Goal: Information Seeking & Learning: Learn about a topic

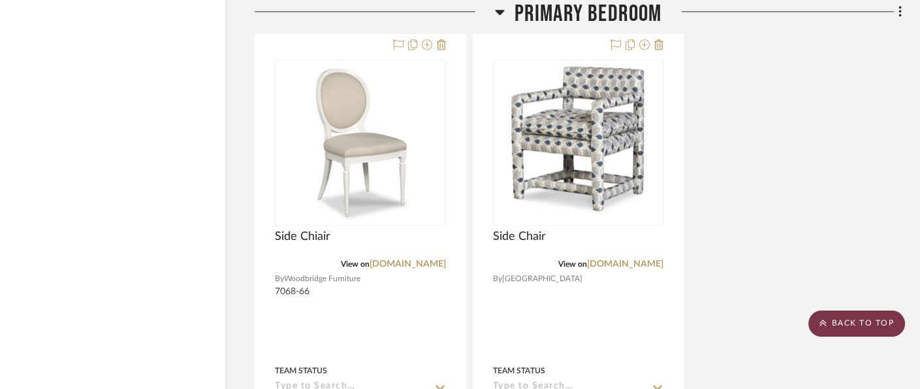
click at [880, 325] on scroll-to-top-button "BACK TO TOP" at bounding box center [856, 323] width 97 height 26
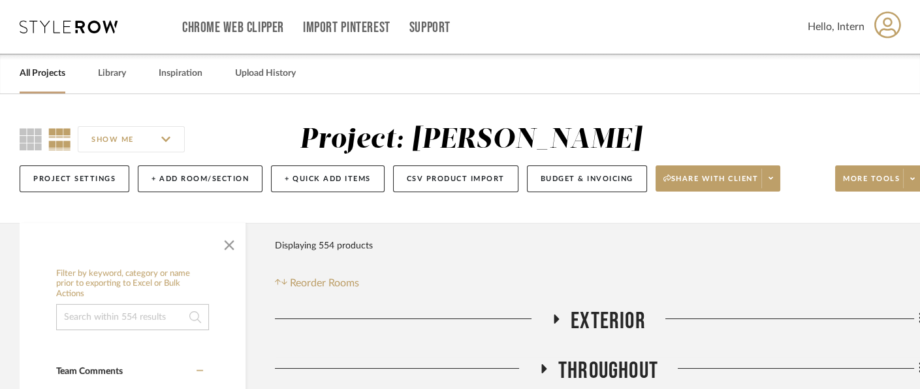
click at [40, 66] on link "All Projects" at bounding box center [43, 74] width 46 height 18
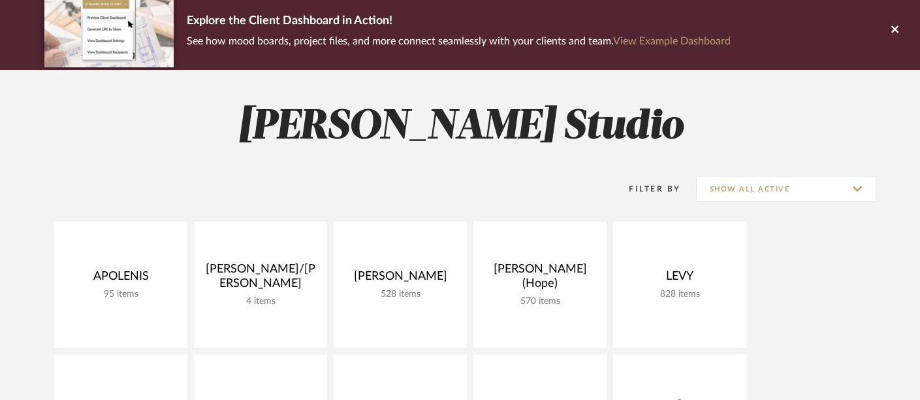
scroll to position [103, 0]
click at [810, 193] on input "Show All Active" at bounding box center [786, 189] width 180 height 26
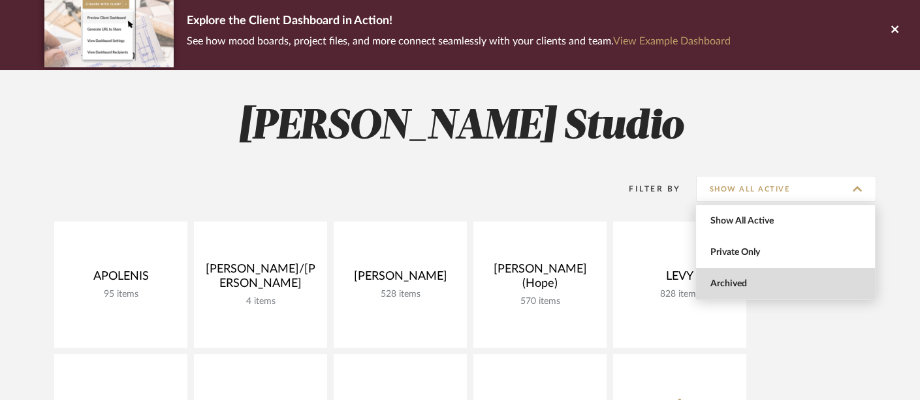
click at [797, 283] on span "Archived" at bounding box center [787, 283] width 155 height 11
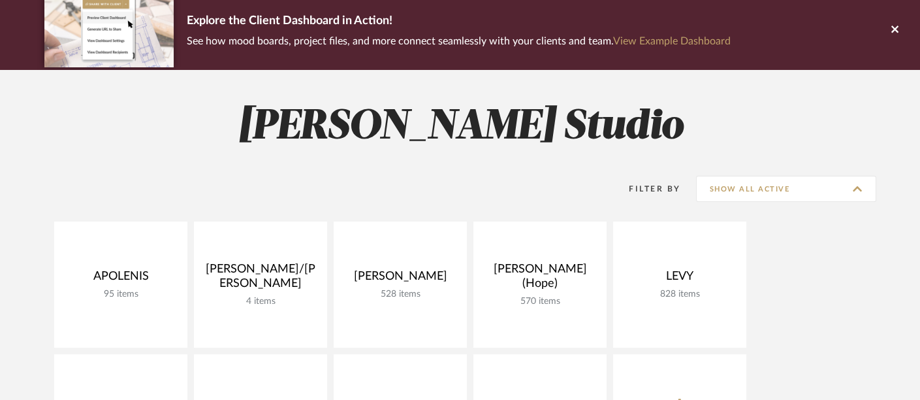
type input "Archived"
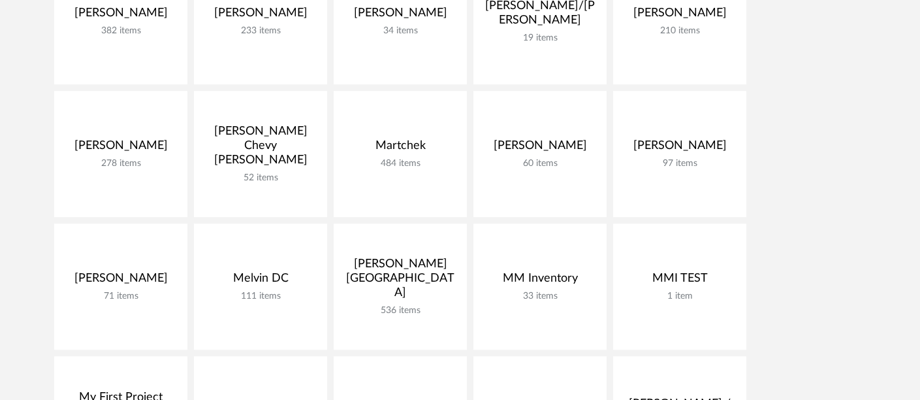
scroll to position [1425, 0]
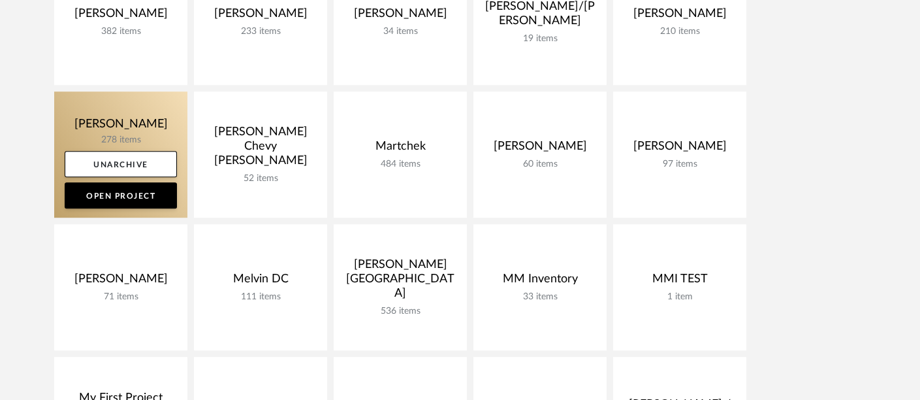
click at [116, 129] on link at bounding box center [120, 154] width 133 height 126
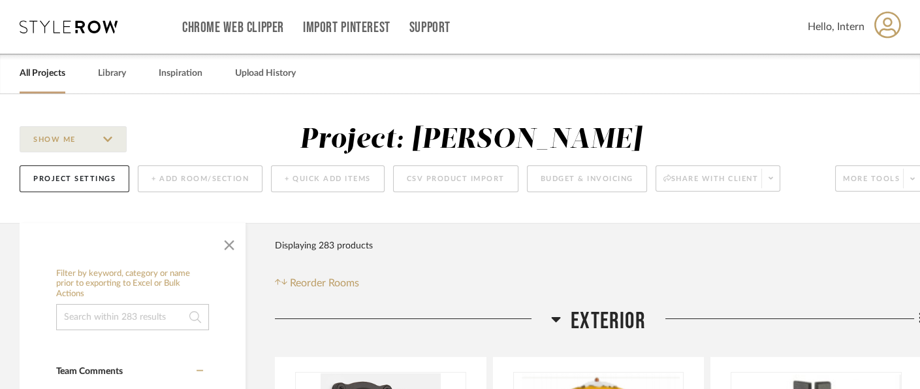
scroll to position [227, 0]
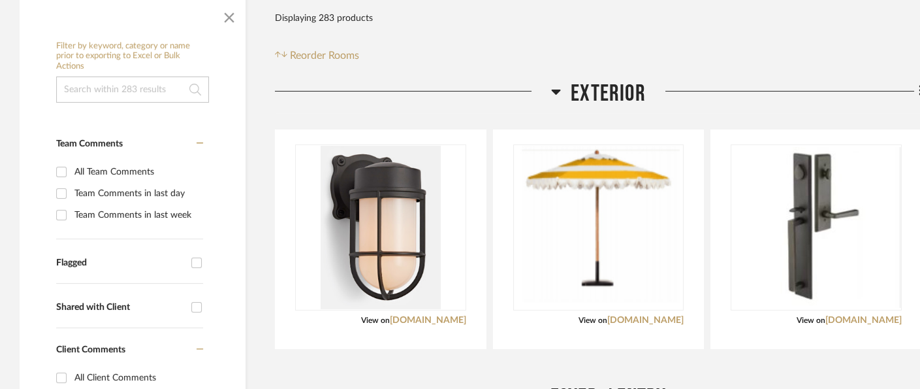
click at [590, 80] on span "Exterior" at bounding box center [608, 94] width 75 height 28
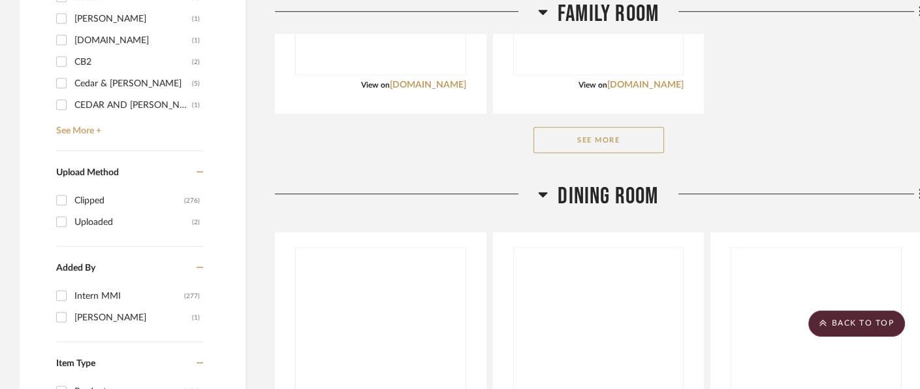
scroll to position [1474, 0]
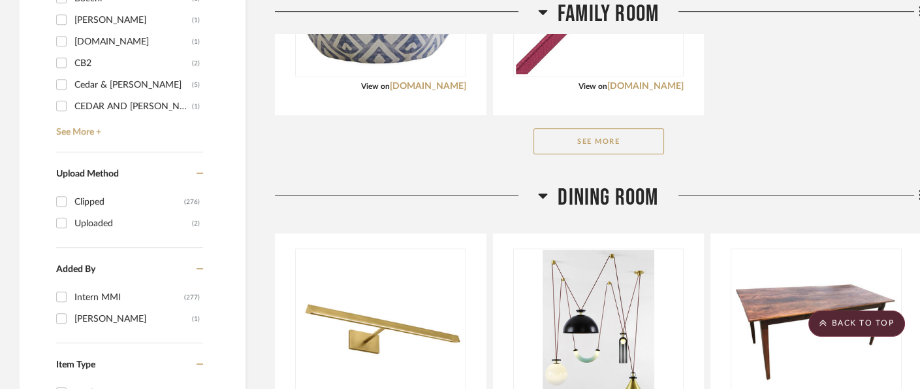
click at [616, 144] on button "See More" at bounding box center [598, 141] width 131 height 26
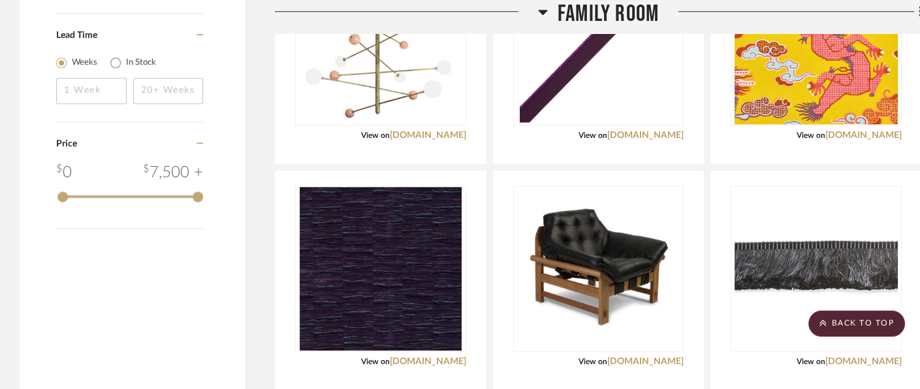
scroll to position [1881, 0]
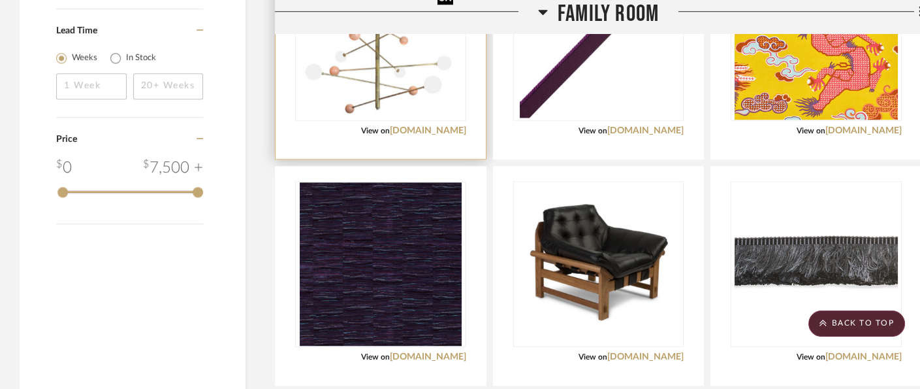
click at [410, 80] on img "0" at bounding box center [381, 37] width 156 height 163
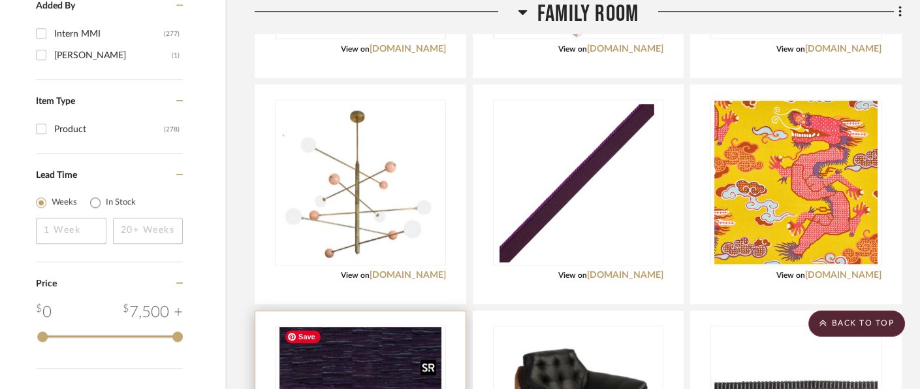
scroll to position [1738, 39]
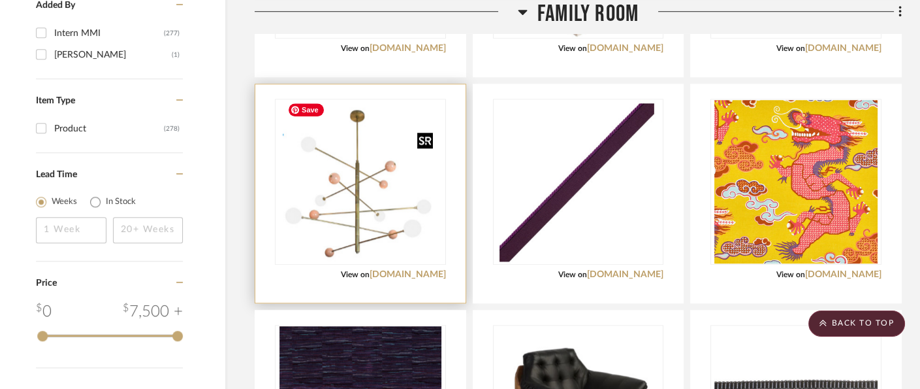
click at [347, 150] on img "0" at bounding box center [361, 181] width 156 height 163
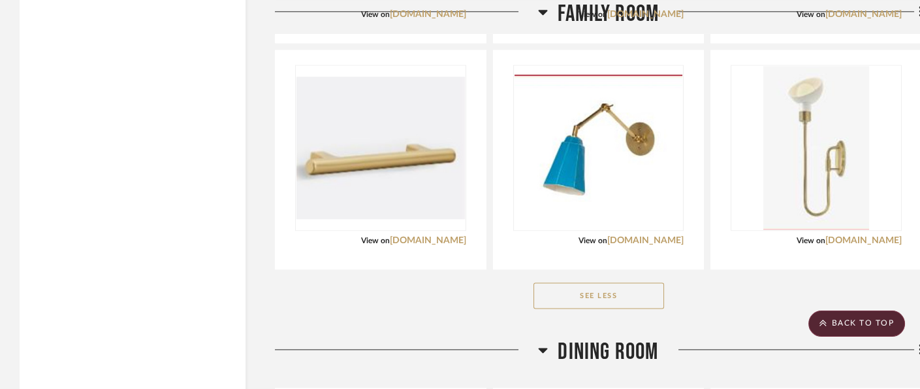
scroll to position [2901, 1]
click at [621, 288] on button "See Less" at bounding box center [598, 295] width 131 height 26
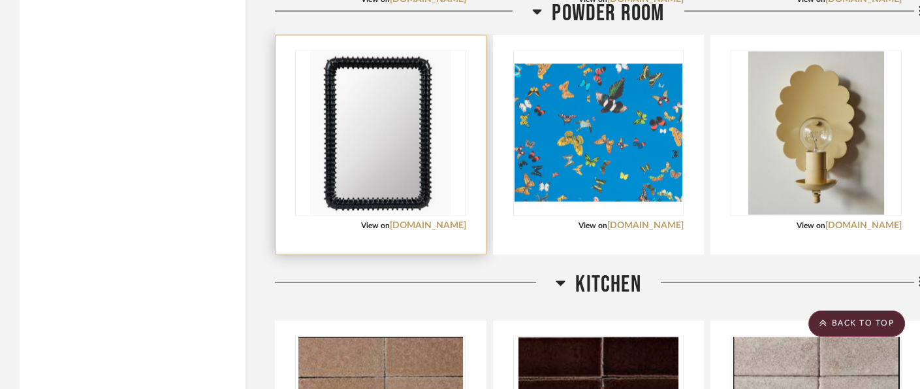
scroll to position [3506, 0]
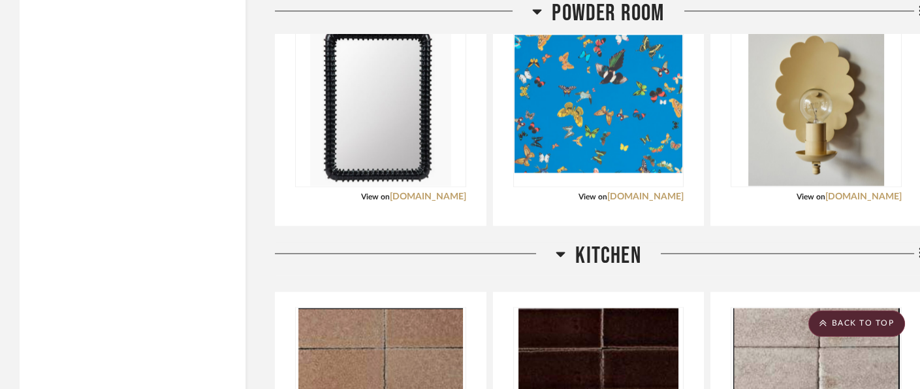
click at [603, 7] on span "Powder Room" at bounding box center [608, 14] width 112 height 28
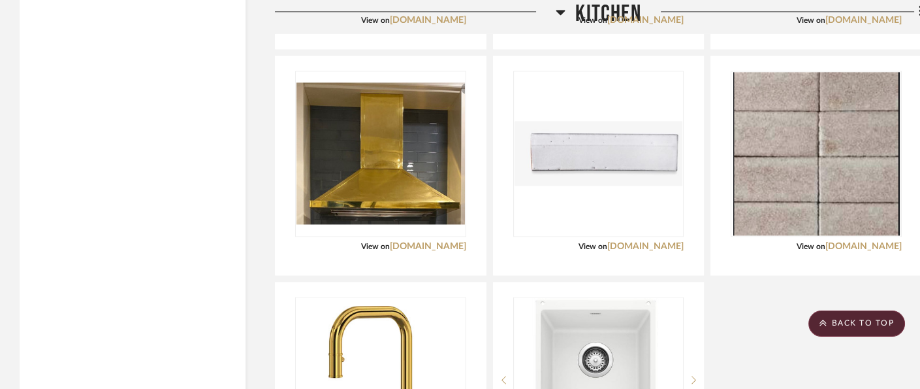
click at [603, 3] on span "Kitchen" at bounding box center [607, 14] width 65 height 28
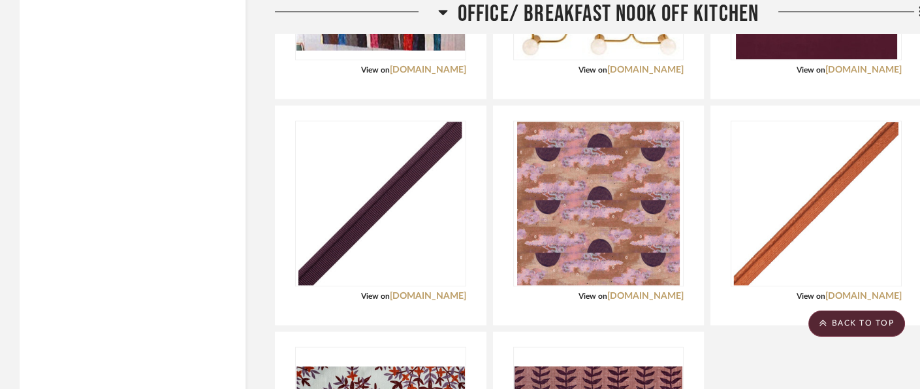
click at [603, 3] on span "Office/ Breakfast Nook Off Kitchen" at bounding box center [609, 14] width 302 height 28
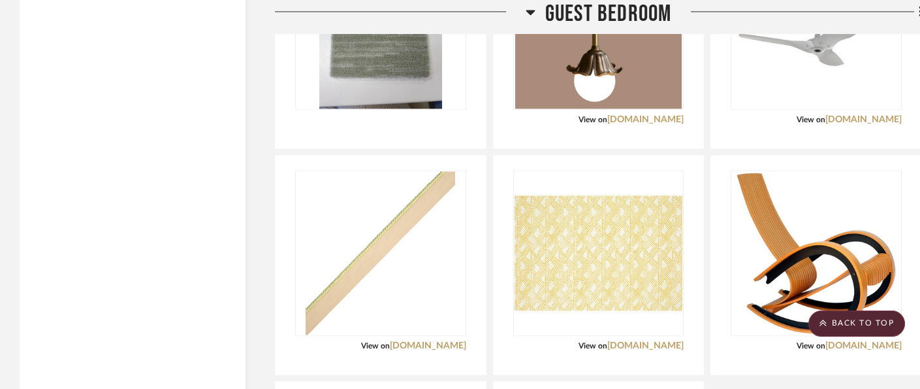
click at [603, 3] on span "Guest Bedroom" at bounding box center [608, 14] width 127 height 28
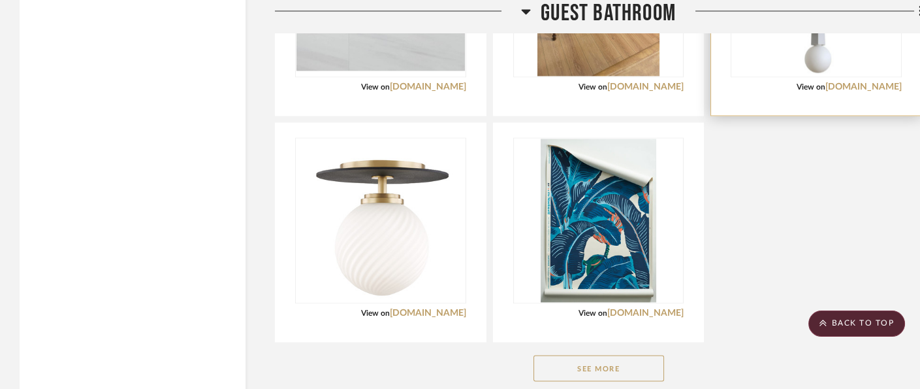
scroll to position [3817, 0]
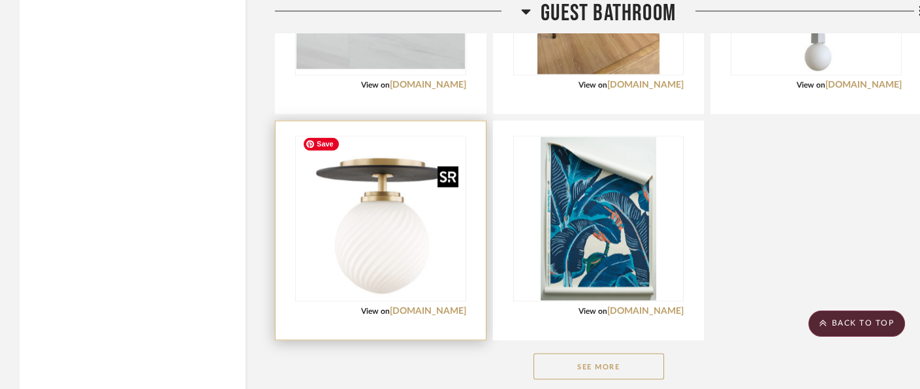
click at [397, 226] on img "0" at bounding box center [381, 217] width 166 height 163
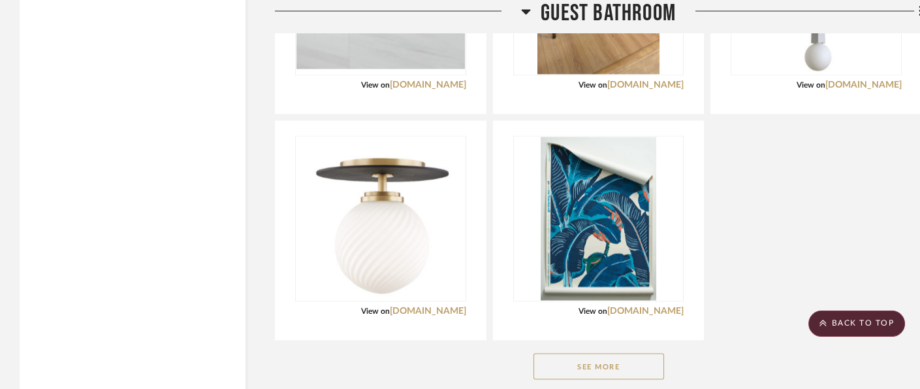
click at [633, 14] on span "Guest Bathroom" at bounding box center [608, 14] width 135 height 28
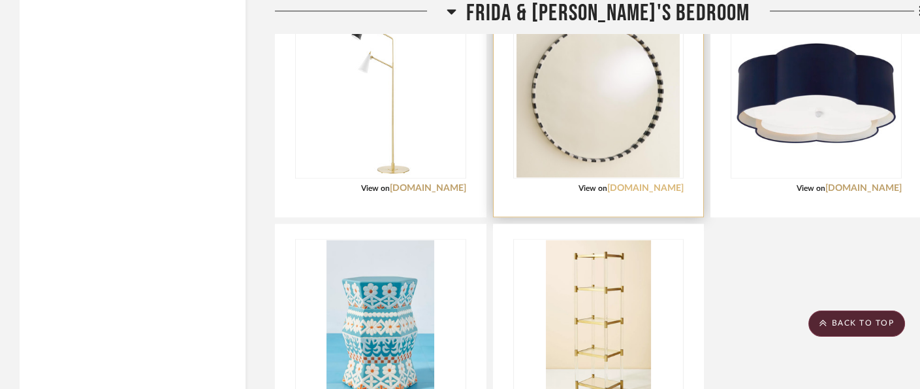
scroll to position [3766, 0]
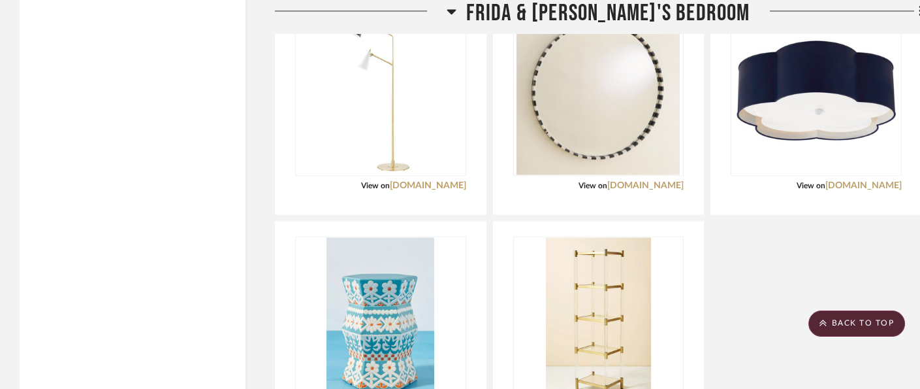
click at [654, 9] on span "Frida & [PERSON_NAME]'s Bedroom" at bounding box center [607, 14] width 283 height 28
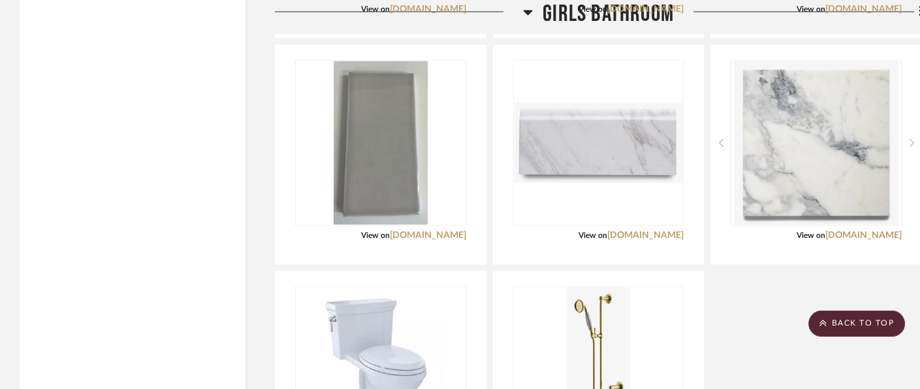
click at [654, 9] on div "View on [DOMAIN_NAME]" at bounding box center [598, 9] width 171 height 12
click at [873, 323] on scroll-to-top-button "BACK TO TOP" at bounding box center [856, 323] width 97 height 26
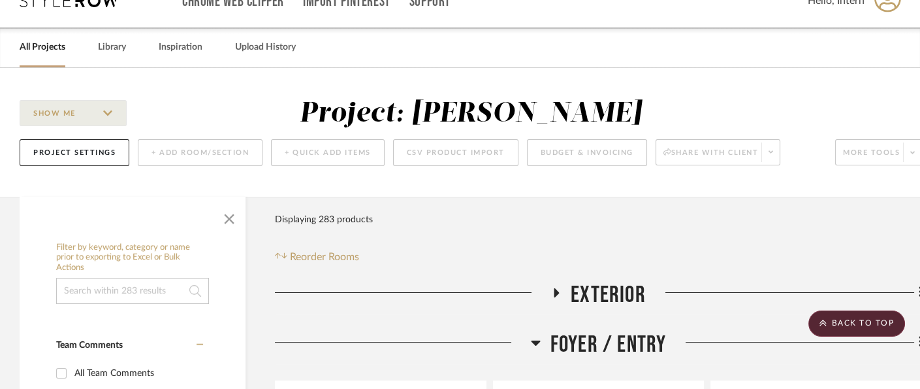
scroll to position [0, 0]
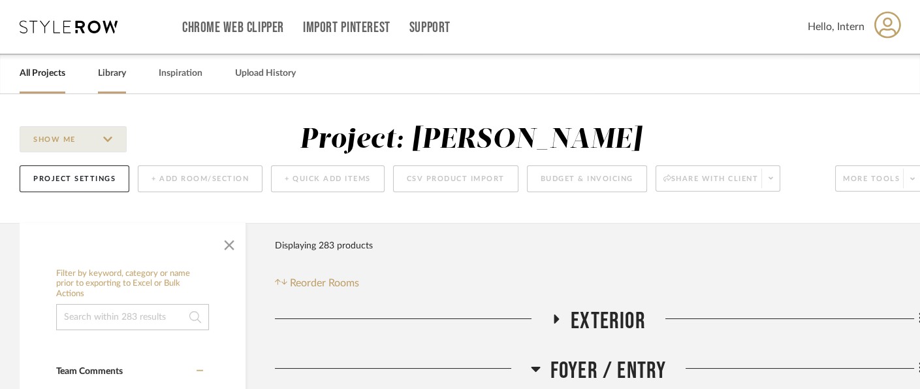
click at [104, 72] on link "Library" at bounding box center [112, 74] width 28 height 18
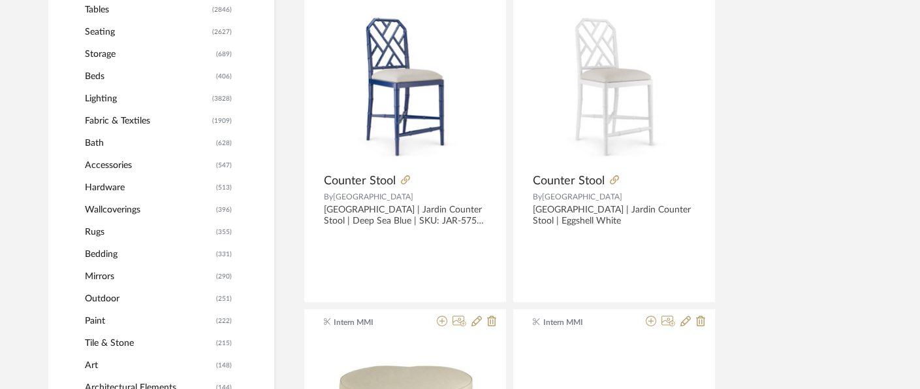
scroll to position [609, 0]
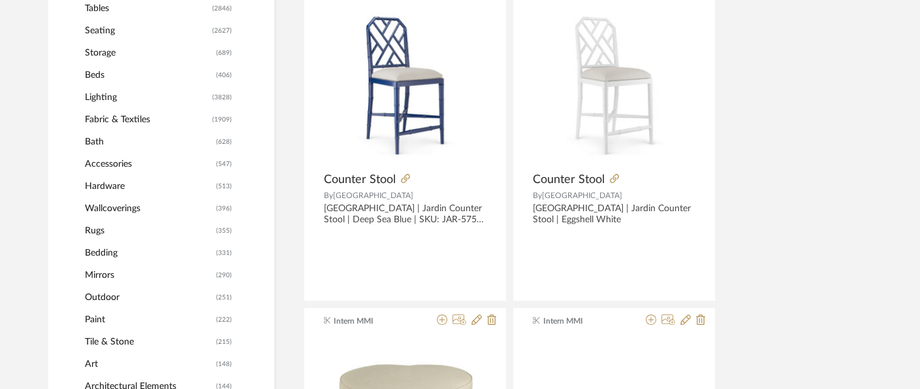
click at [107, 97] on span "Lighting" at bounding box center [147, 97] width 124 height 22
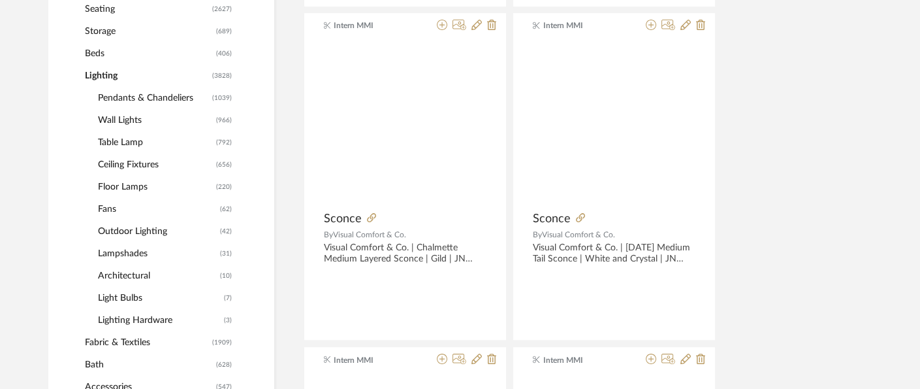
scroll to position [627, 0]
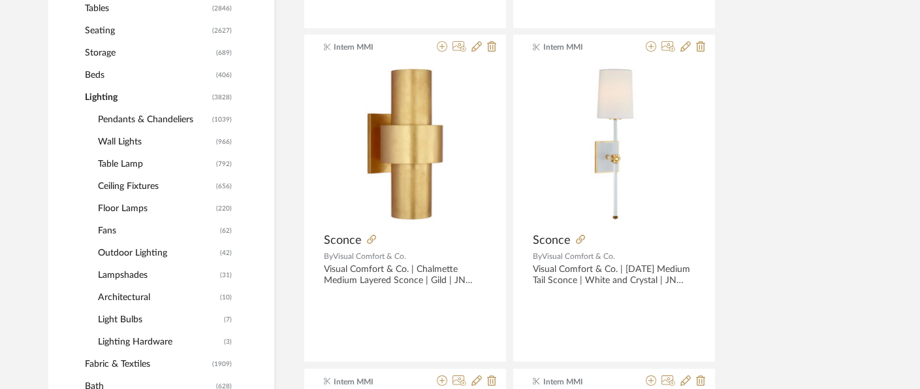
click at [149, 185] on span "Ceiling Fixtures" at bounding box center [155, 186] width 115 height 22
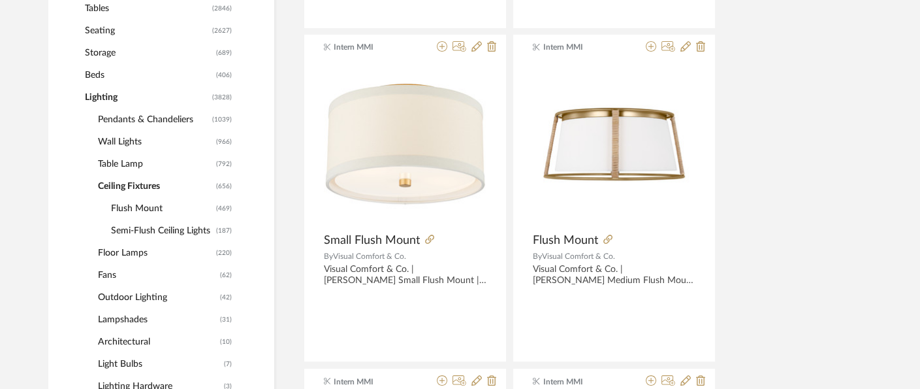
click at [191, 223] on span "Semi-Flush Ceiling Lights" at bounding box center [162, 230] width 102 height 22
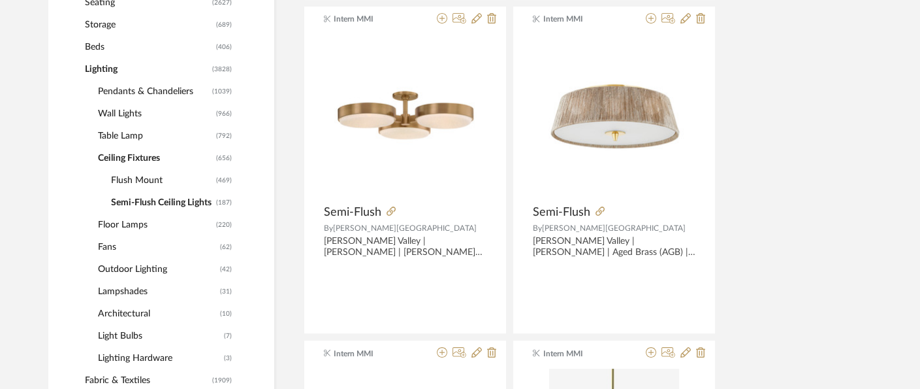
scroll to position [656, 0]
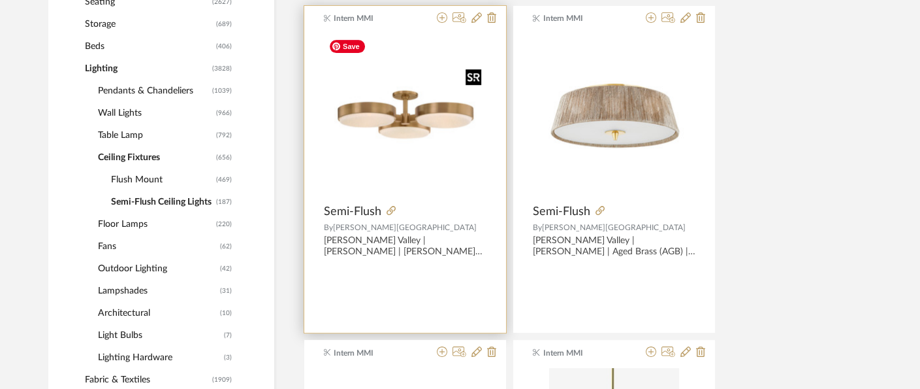
click at [423, 115] on img "0" at bounding box center [405, 115] width 163 height 163
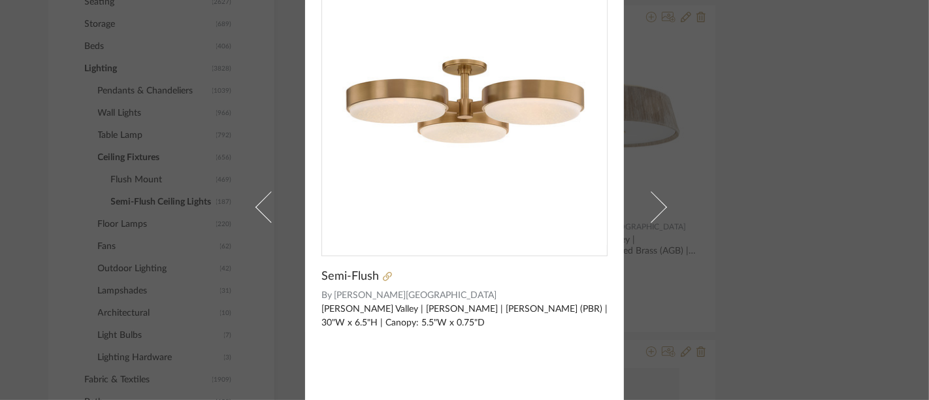
scroll to position [0, 0]
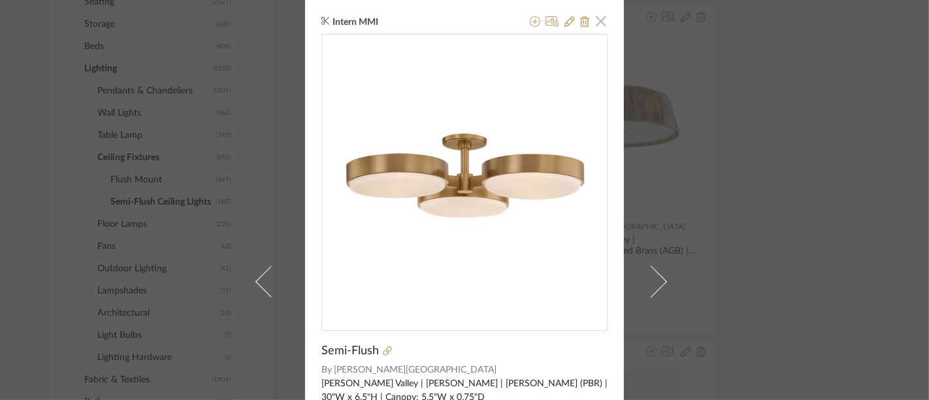
click at [596, 16] on span "button" at bounding box center [601, 21] width 26 height 26
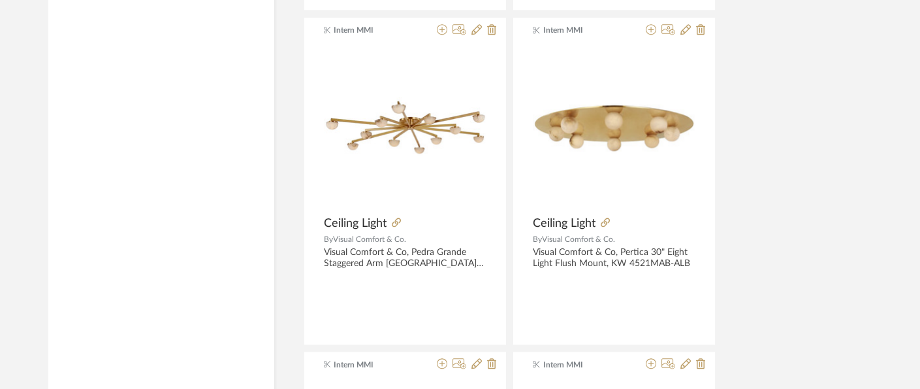
scroll to position [2649, 0]
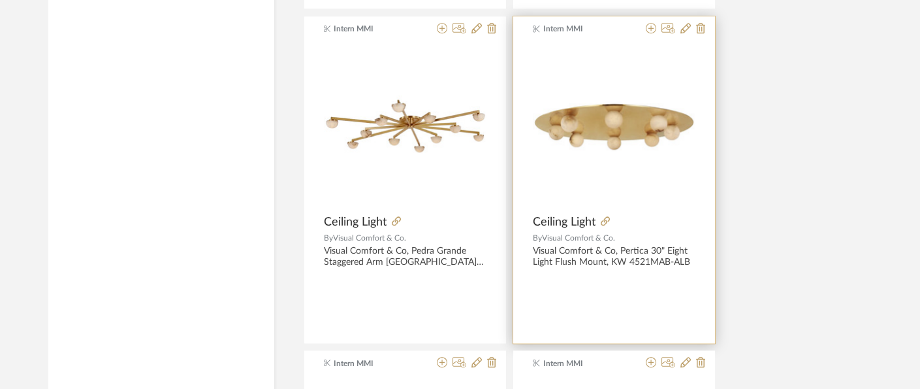
click at [638, 118] on img "0" at bounding box center [614, 125] width 163 height 57
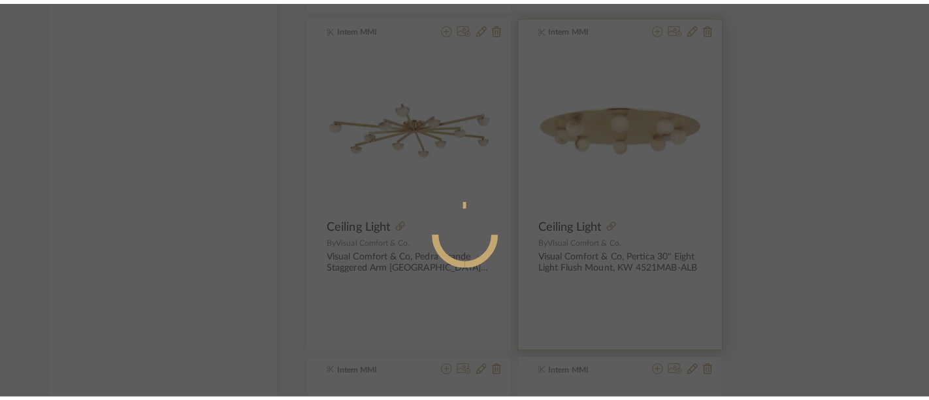
scroll to position [0, 0]
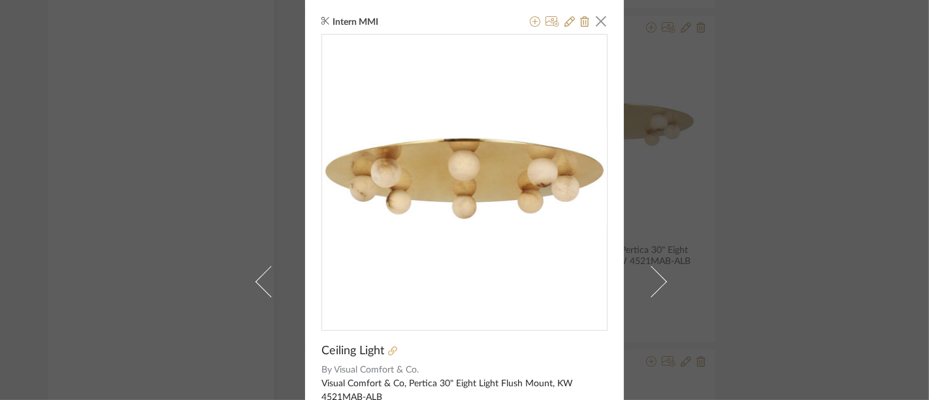
click at [390, 349] on icon at bounding box center [392, 350] width 9 height 9
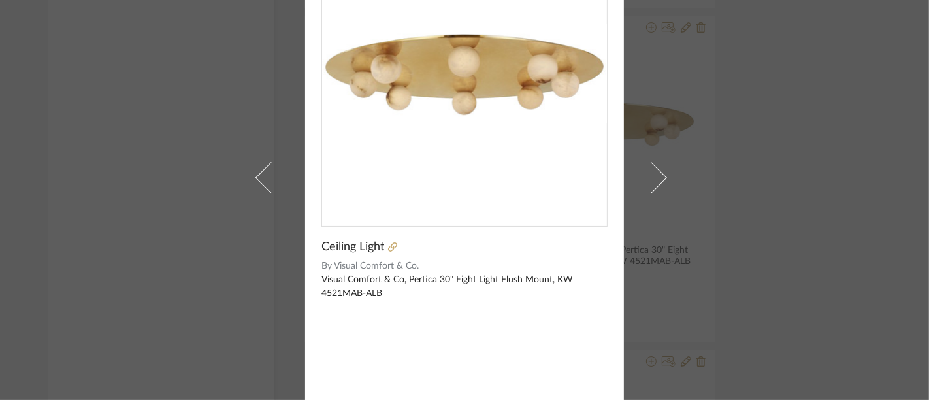
scroll to position [103, 0]
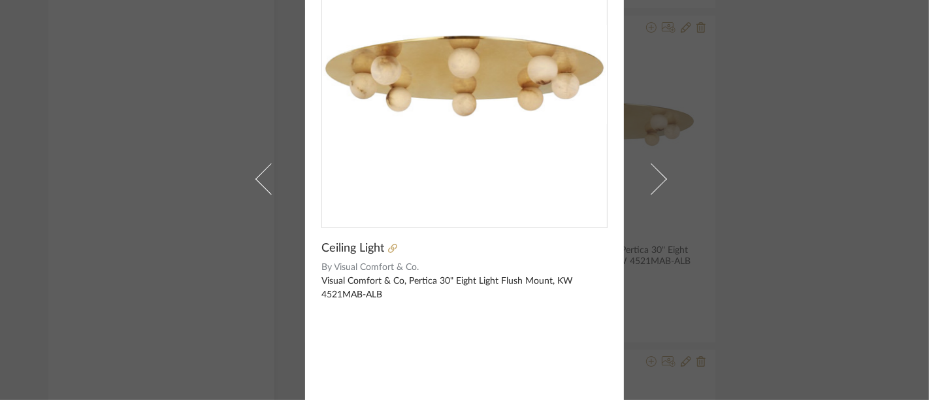
click at [417, 282] on div "Visual Comfort & Co, Pertica 30" Eight Light Flush Mount, KW 4521MAB-ALB" at bounding box center [464, 287] width 286 height 27
copy div "Pertica"
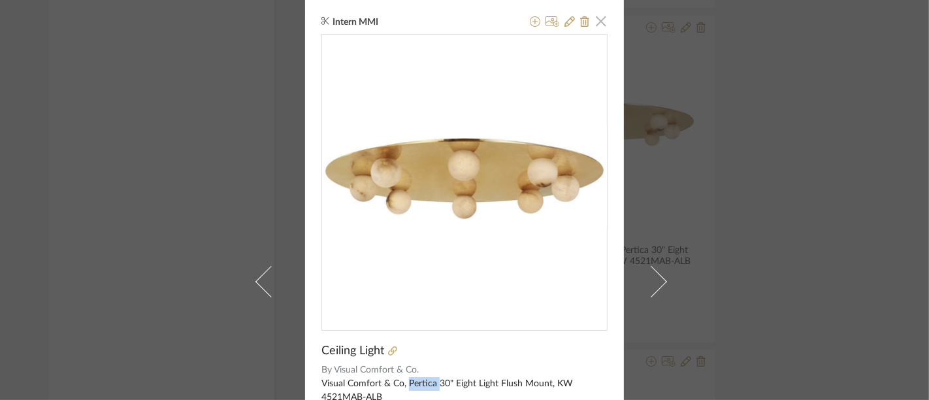
click at [596, 21] on span "button" at bounding box center [601, 21] width 26 height 26
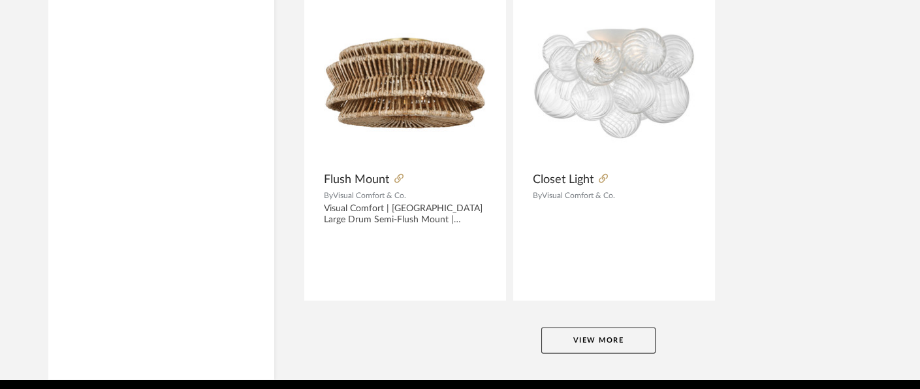
scroll to position [6034, 0]
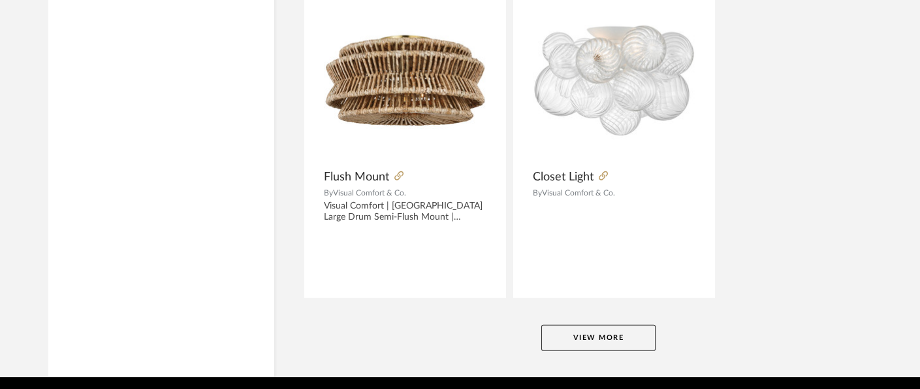
click at [612, 325] on button "View More" at bounding box center [598, 338] width 114 height 26
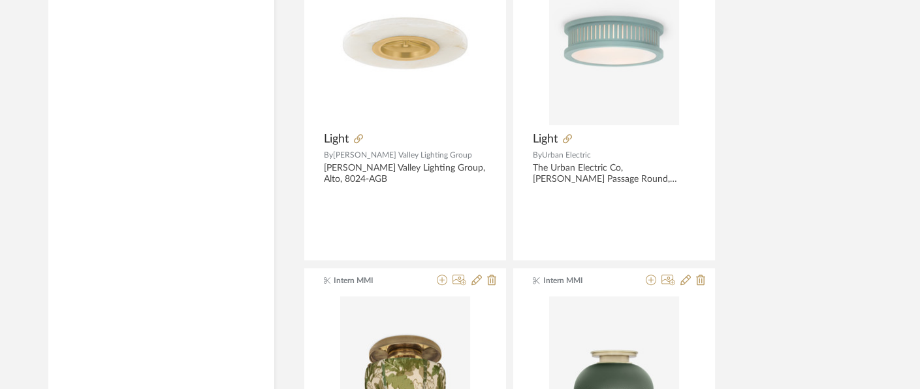
scroll to position [10418, 0]
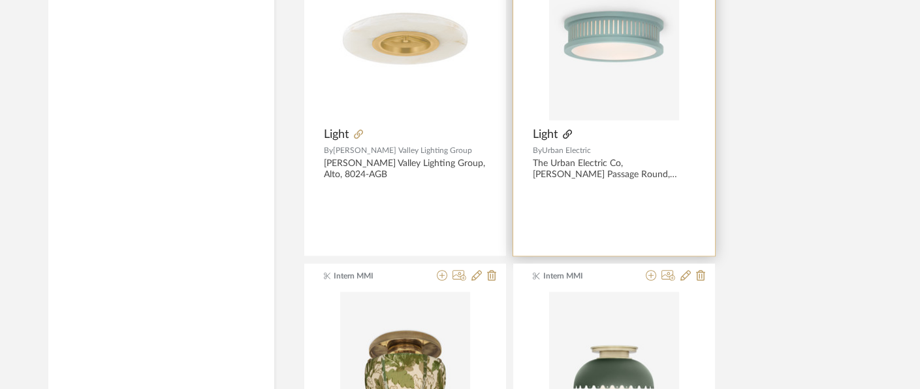
click at [571, 129] on icon at bounding box center [567, 133] width 9 height 9
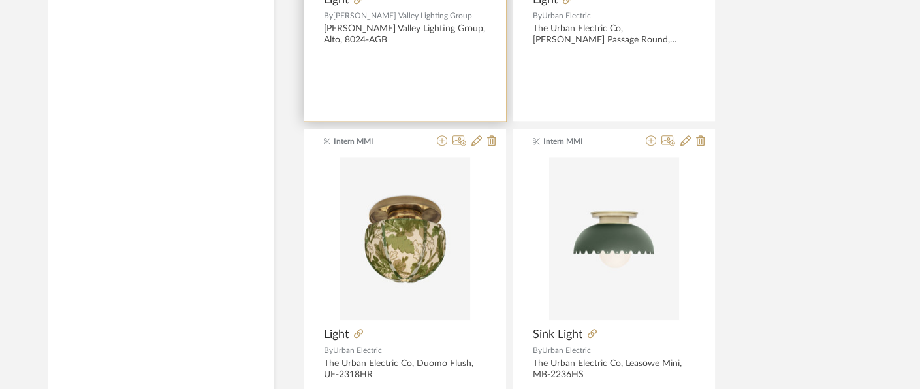
scroll to position [10552, 0]
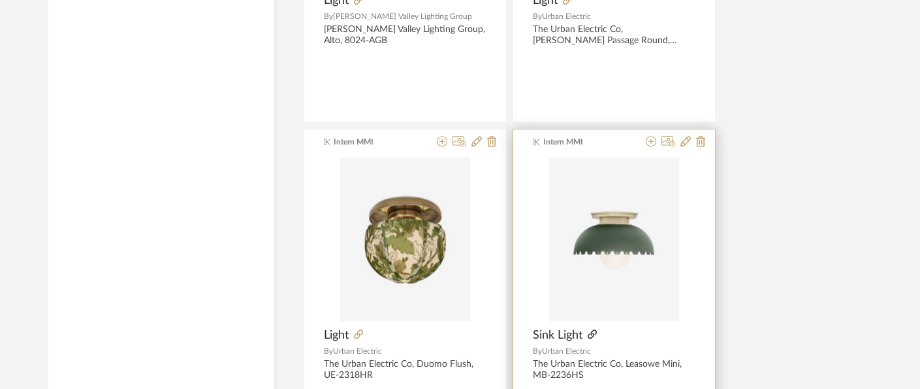
click at [593, 329] on icon at bounding box center [592, 333] width 9 height 9
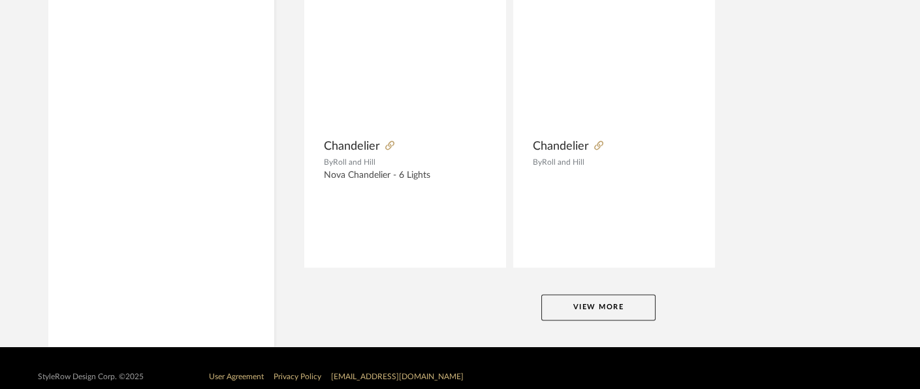
scroll to position [12081, 0]
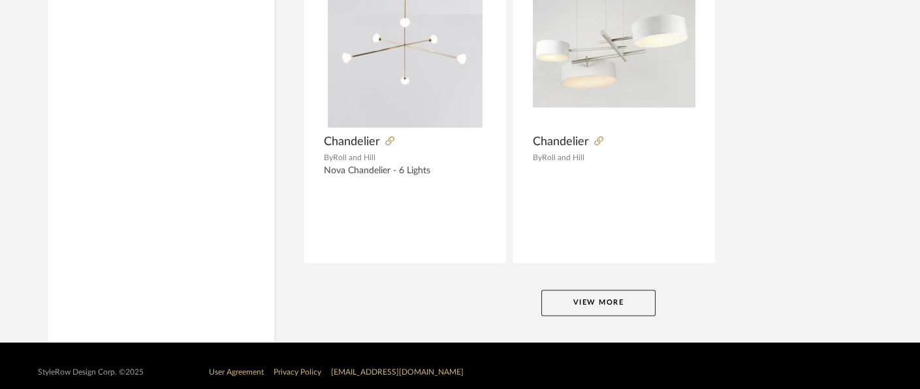
click at [599, 289] on button "View More" at bounding box center [598, 302] width 114 height 26
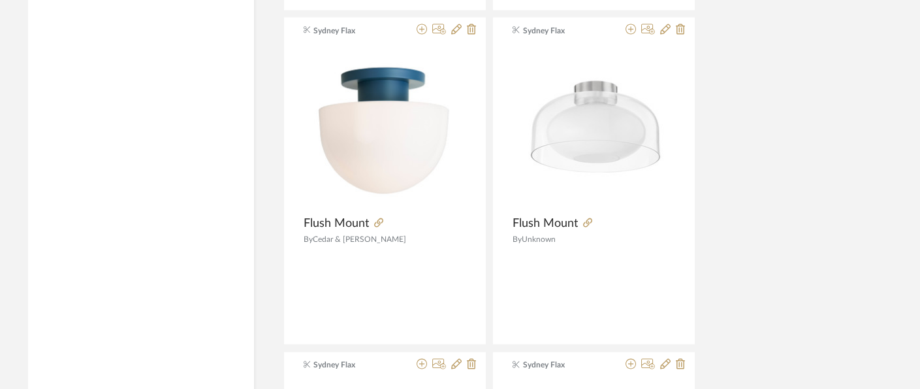
scroll to position [13014, 20]
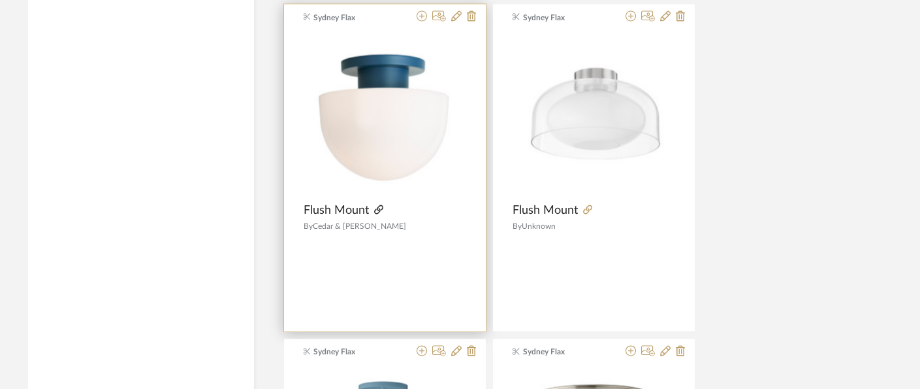
click at [376, 205] on icon at bounding box center [378, 209] width 9 height 9
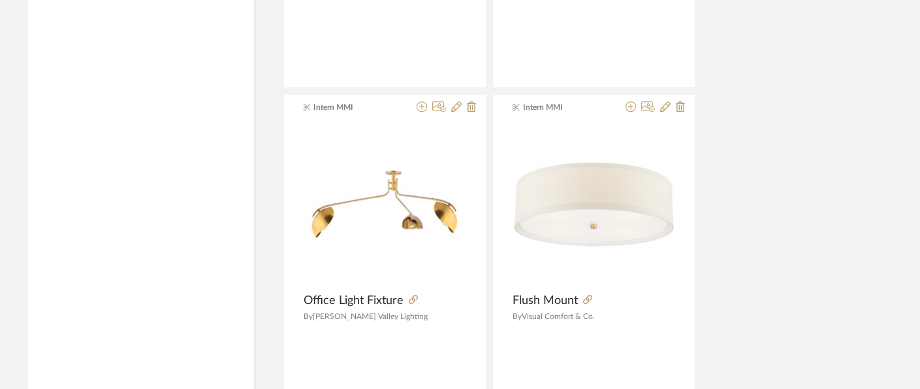
scroll to position [18087, 20]
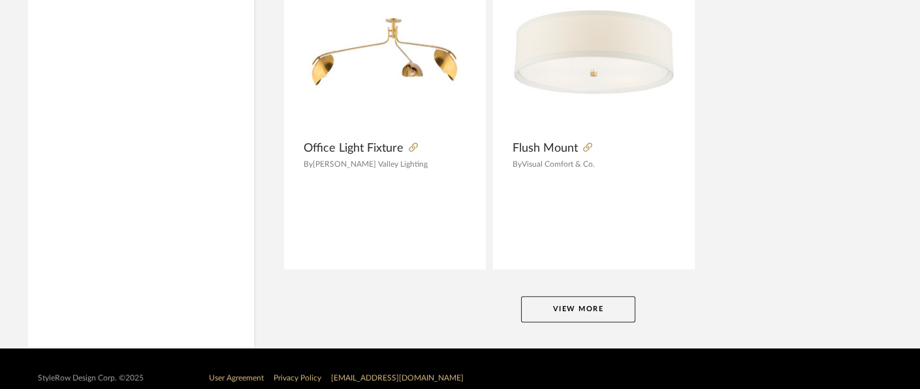
click at [608, 296] on button "View More" at bounding box center [578, 309] width 114 height 26
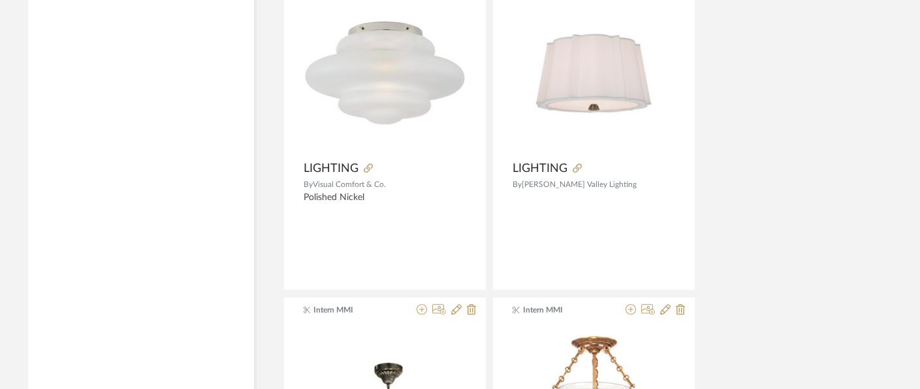
scroll to position [18399, 20]
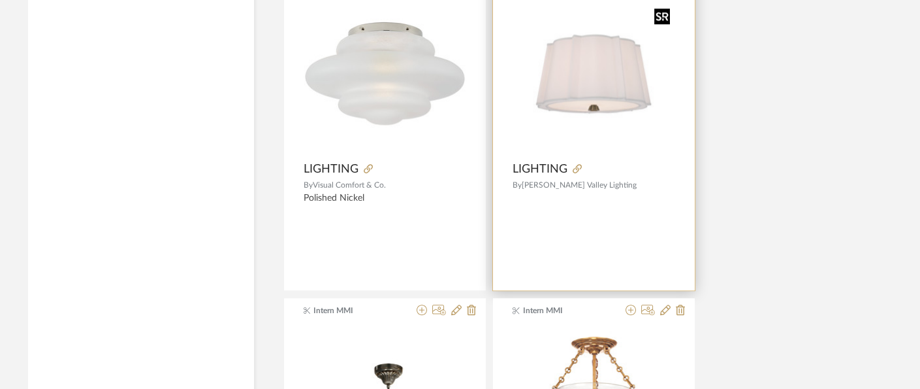
click at [592, 44] on img "0" at bounding box center [594, 73] width 163 height 163
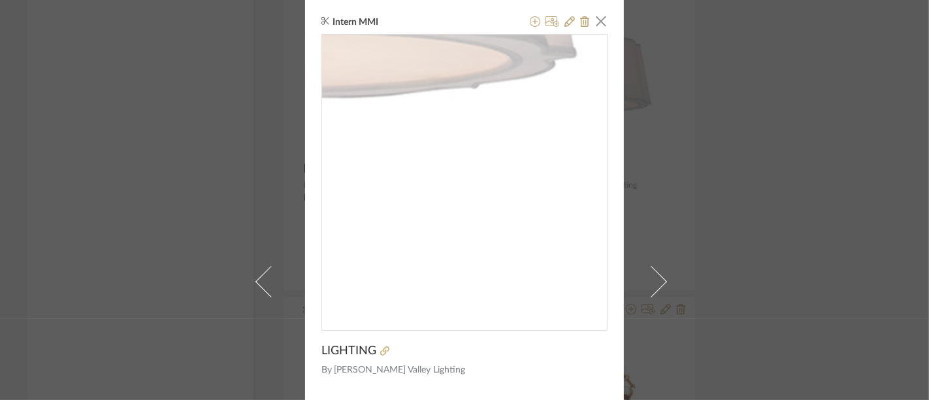
scroll to position [29, 0]
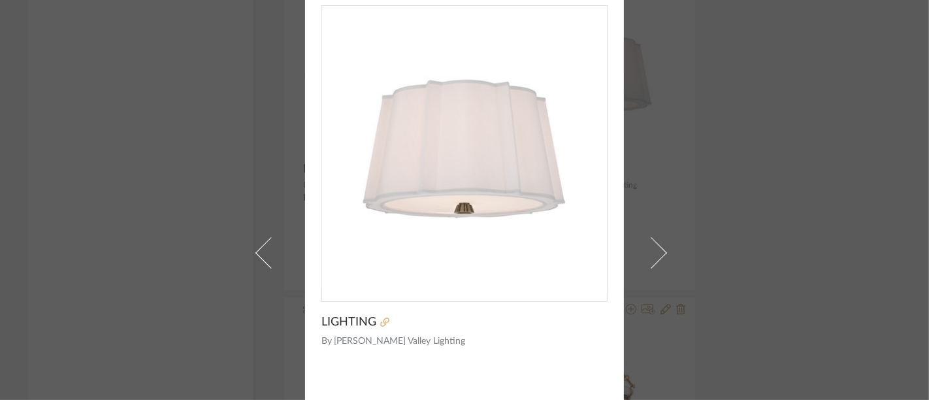
click at [380, 318] on icon at bounding box center [384, 321] width 9 height 9
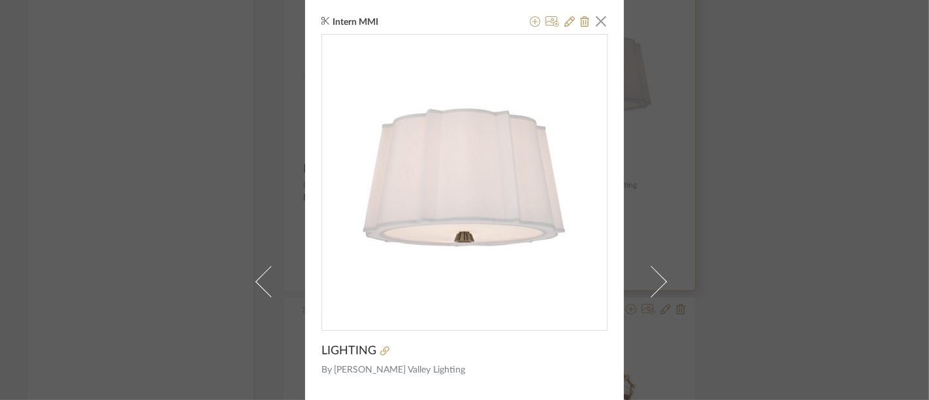
drag, startPoint x: 601, startPoint y: 29, endPoint x: 684, endPoint y: 200, distance: 190.1
click at [601, 29] on span "button" at bounding box center [601, 21] width 26 height 26
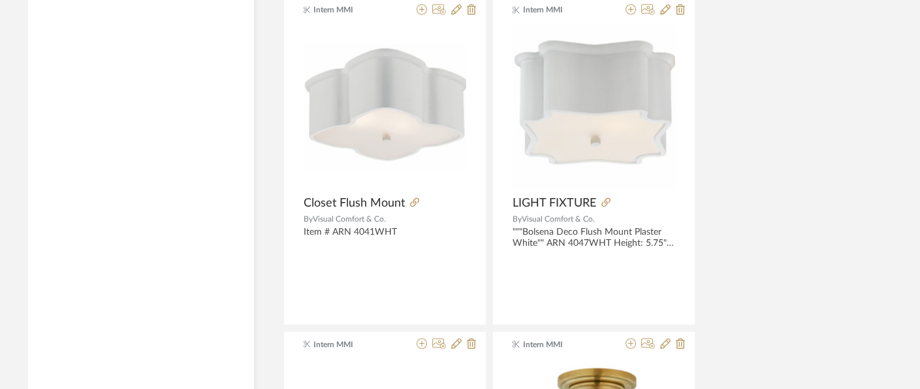
scroll to position [20036, 20]
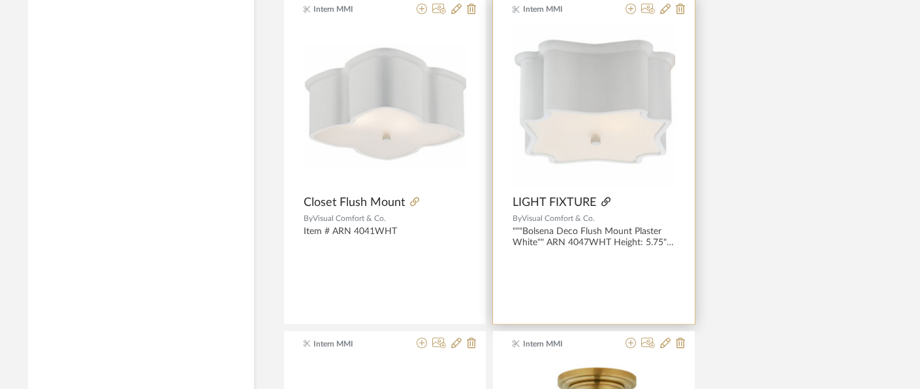
click at [606, 197] on icon at bounding box center [605, 201] width 9 height 9
drag, startPoint x: 522, startPoint y: 211, endPoint x: 536, endPoint y: 223, distance: 18.1
click at [536, 226] on div """"Bolsena Deco Flush Mount Plaster White"" ARN 4047WHT Height: 5.75"" Width: 1…" at bounding box center [594, 237] width 163 height 22
copy div "Bolsena Deco Flush Mount Plaster White"
